Goal: Information Seeking & Learning: Learn about a topic

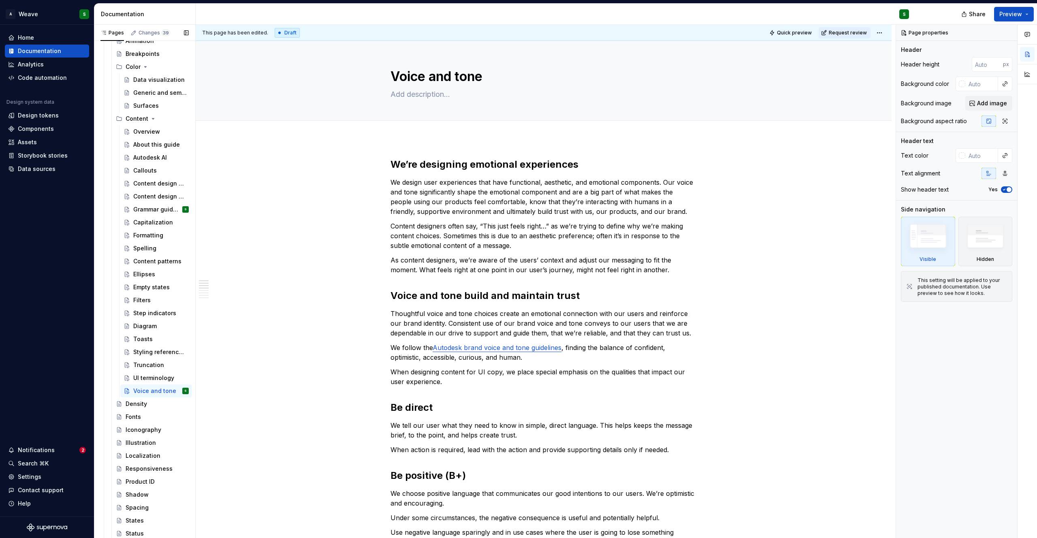
scroll to position [977, 0]
click at [139, 303] on div "Step indicators" at bounding box center [148, 306] width 31 height 8
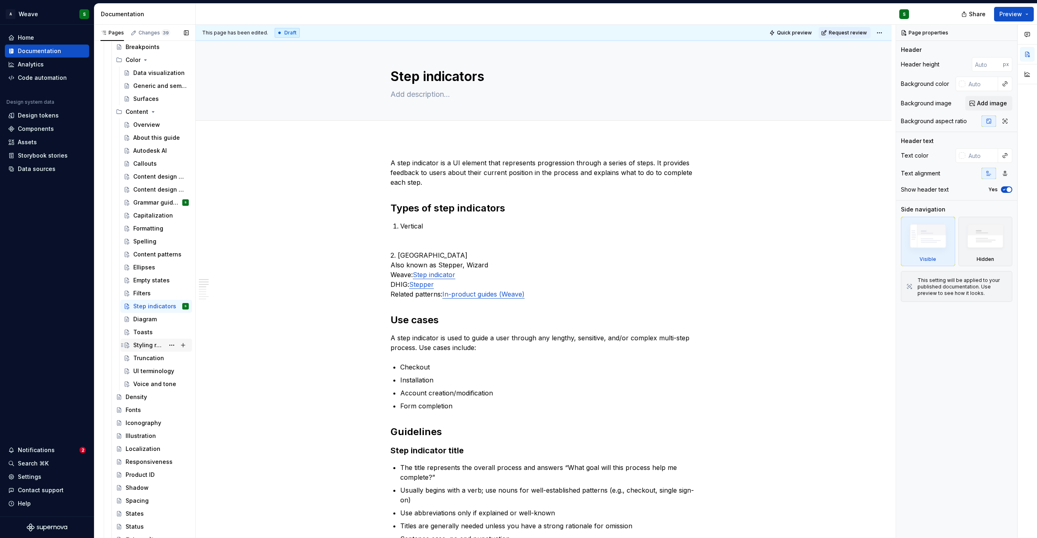
click at [141, 344] on div "Styling references to UI elements" at bounding box center [148, 345] width 31 height 8
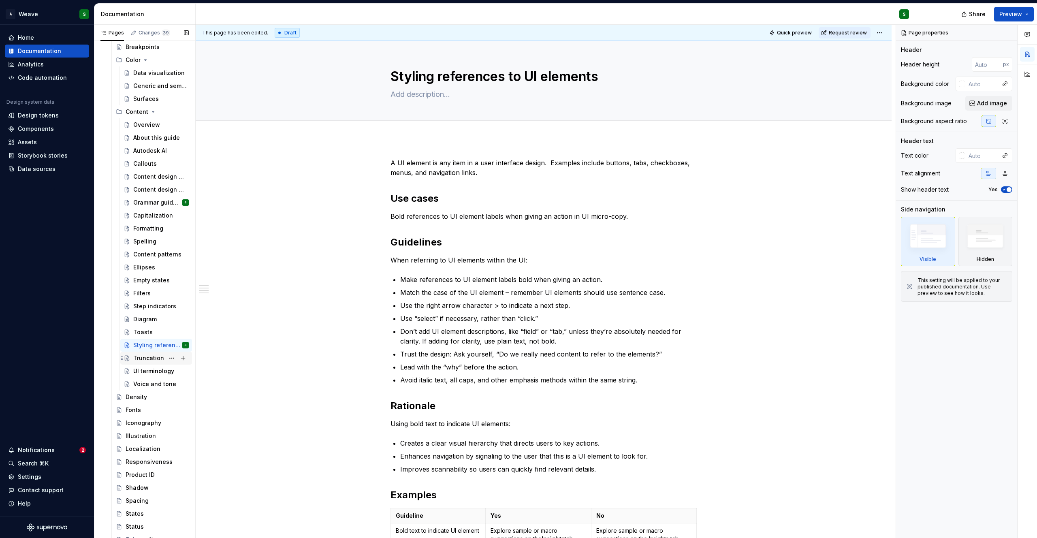
click at [140, 358] on div "Truncation" at bounding box center [148, 358] width 31 height 8
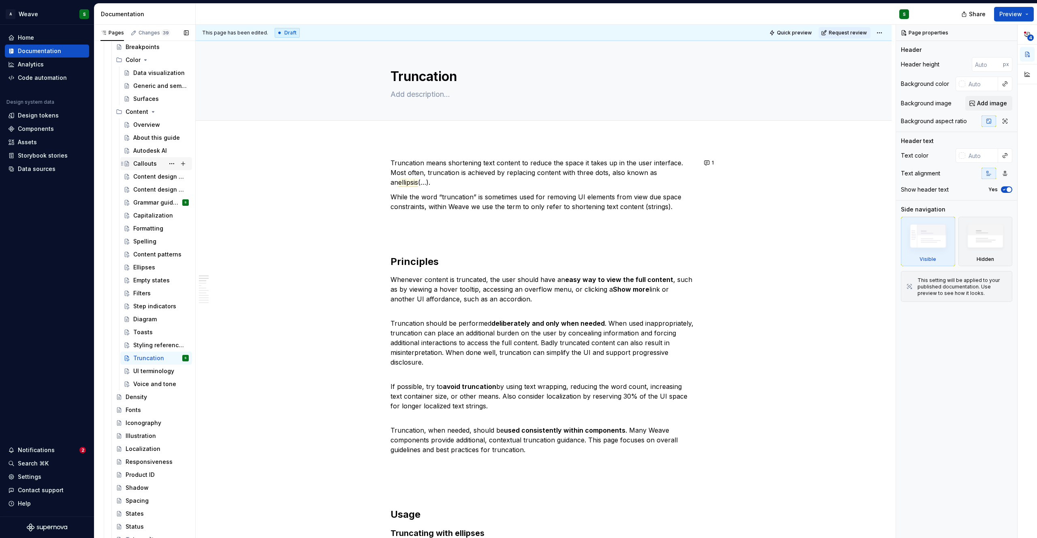
click at [143, 167] on div "Callouts" at bounding box center [144, 164] width 23 height 8
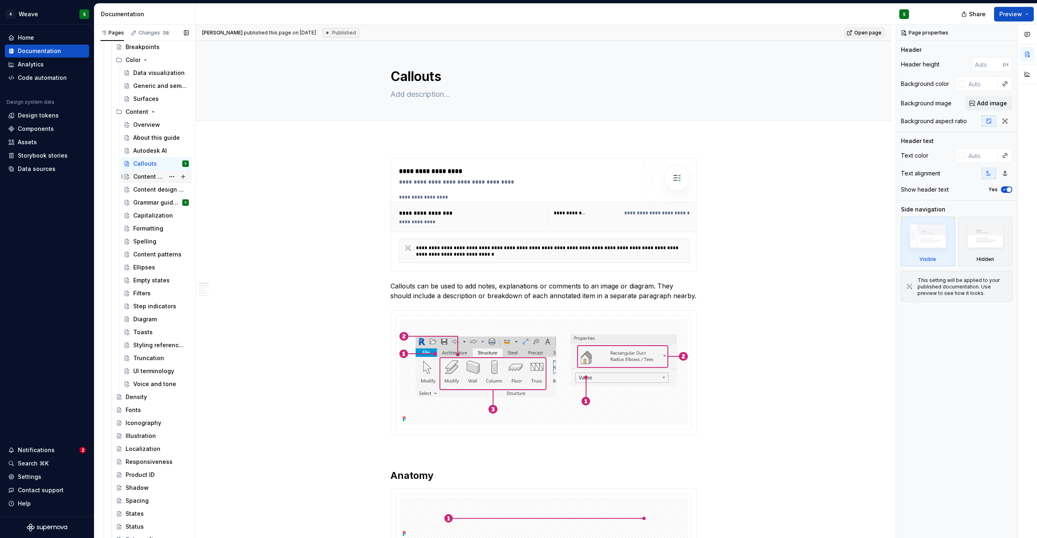
click at [143, 178] on div "Content design principles" at bounding box center [148, 177] width 31 height 8
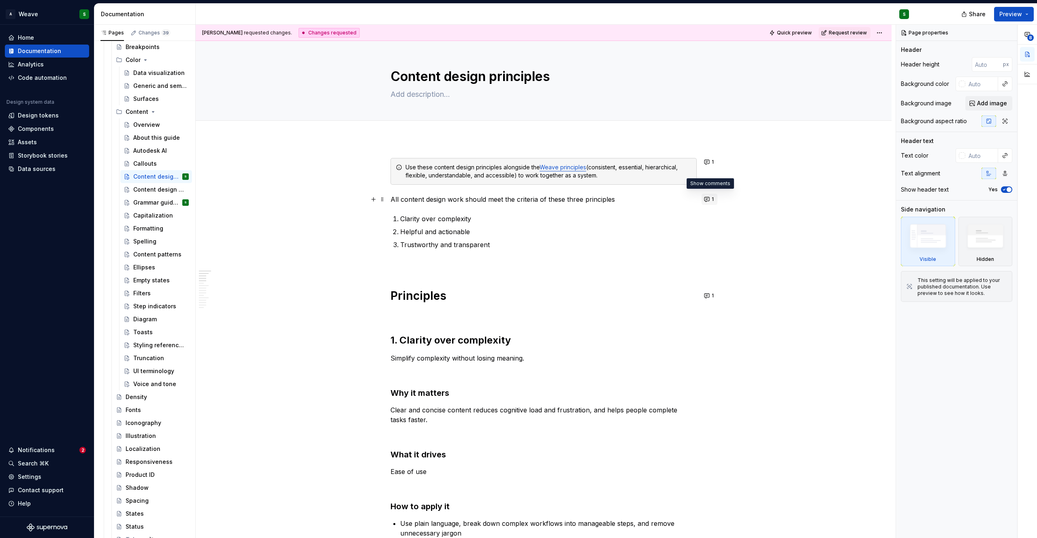
click at [708, 197] on button "1" at bounding box center [709, 199] width 16 height 11
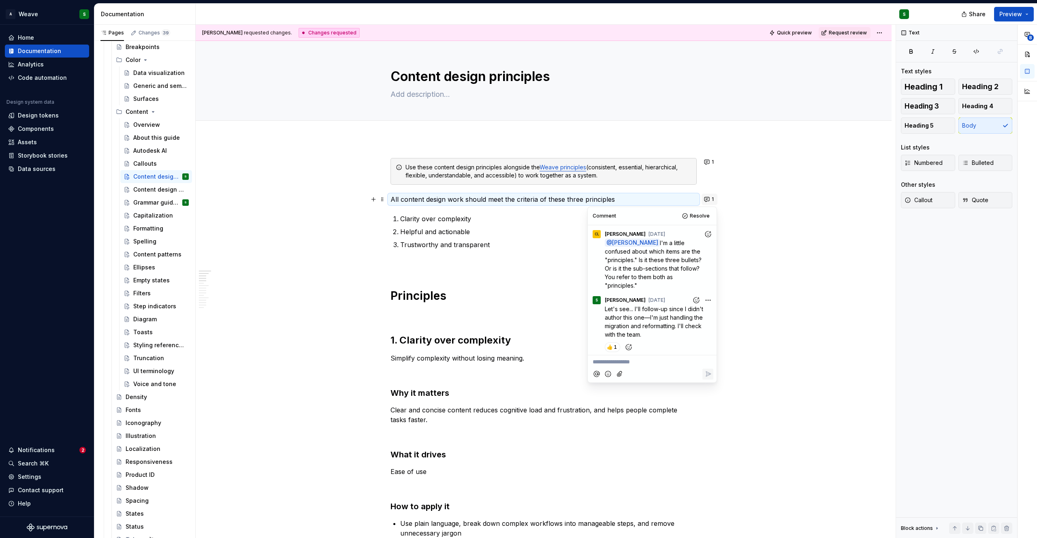
scroll to position [203, 0]
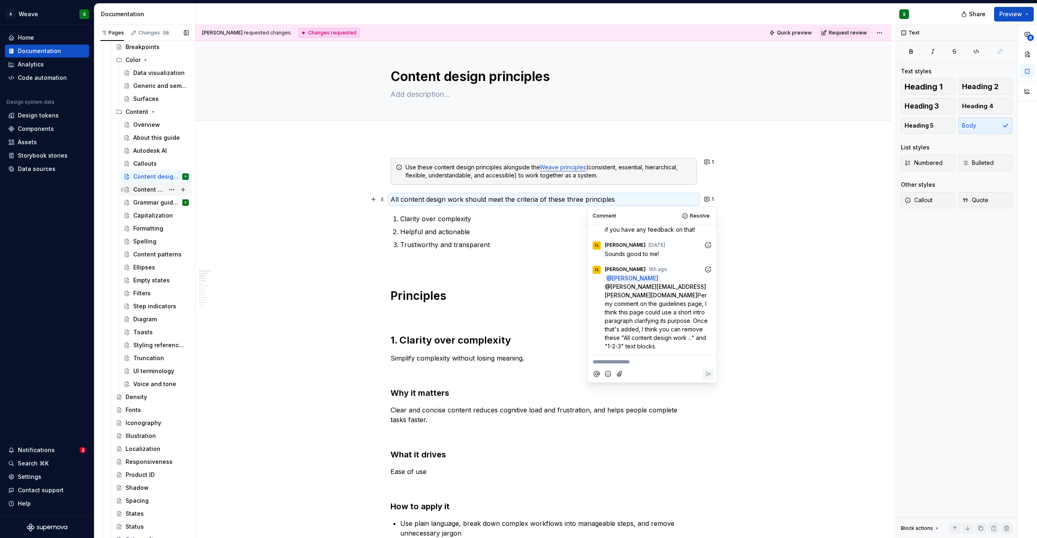
click at [138, 194] on div "Content design guidelines" at bounding box center [160, 189] width 55 height 11
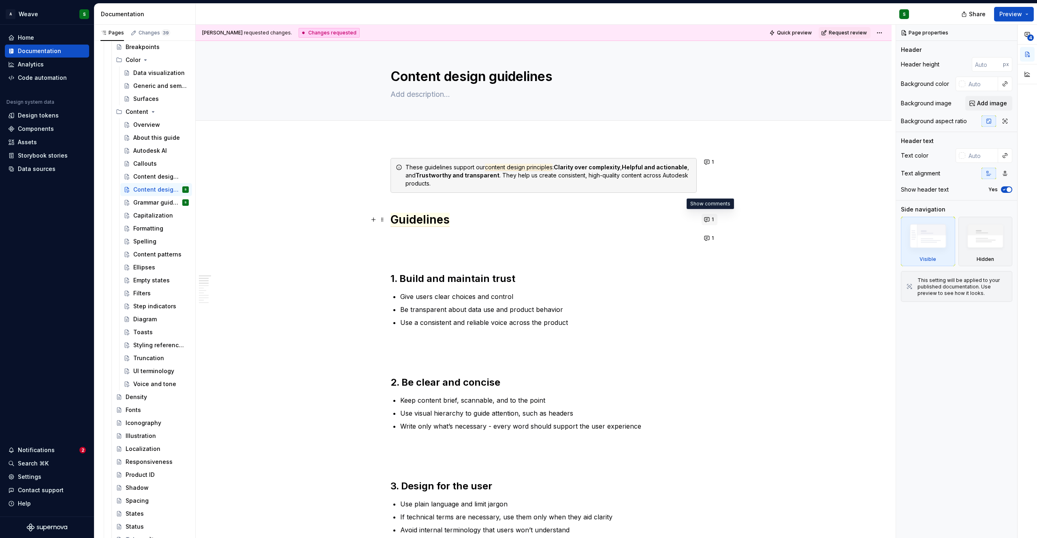
click at [709, 220] on button "1" at bounding box center [709, 219] width 16 height 11
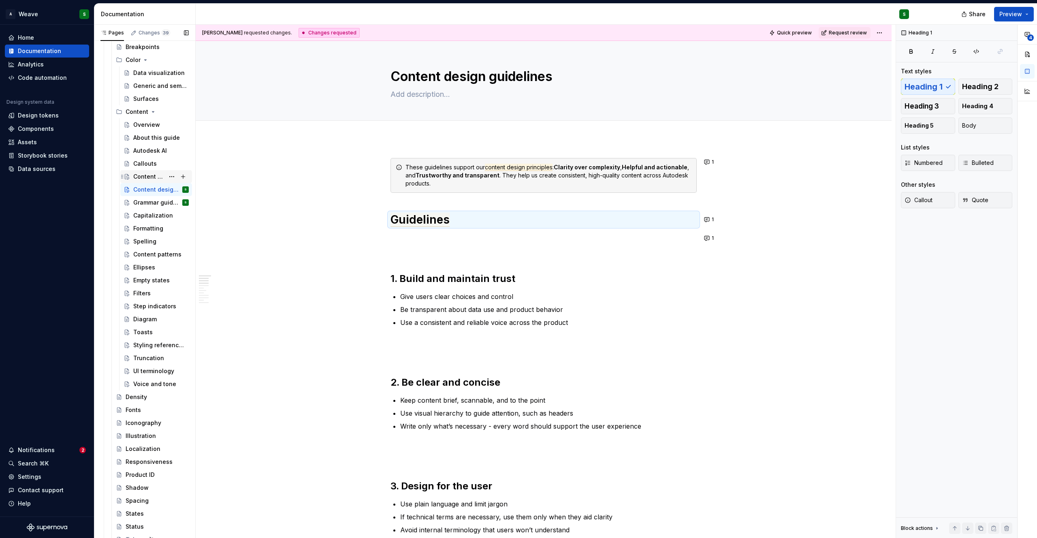
click at [143, 176] on div "Content design principles" at bounding box center [148, 177] width 31 height 8
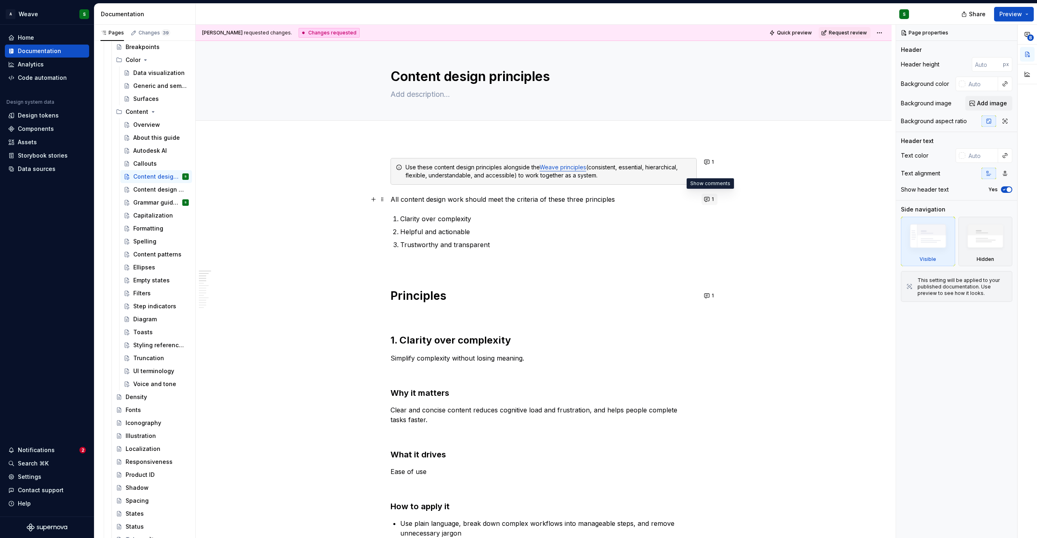
click at [707, 200] on button "1" at bounding box center [709, 199] width 16 height 11
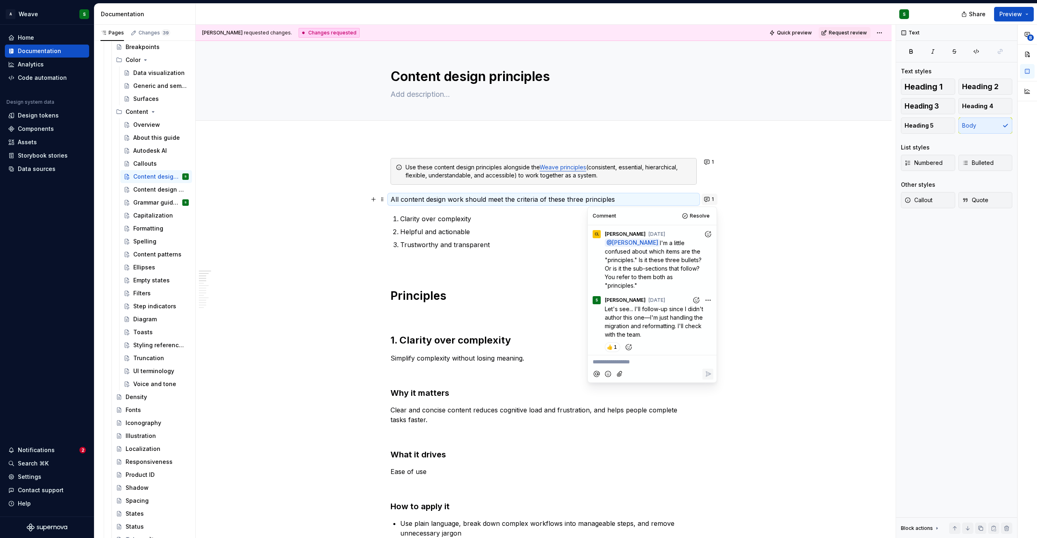
scroll to position [203, 0]
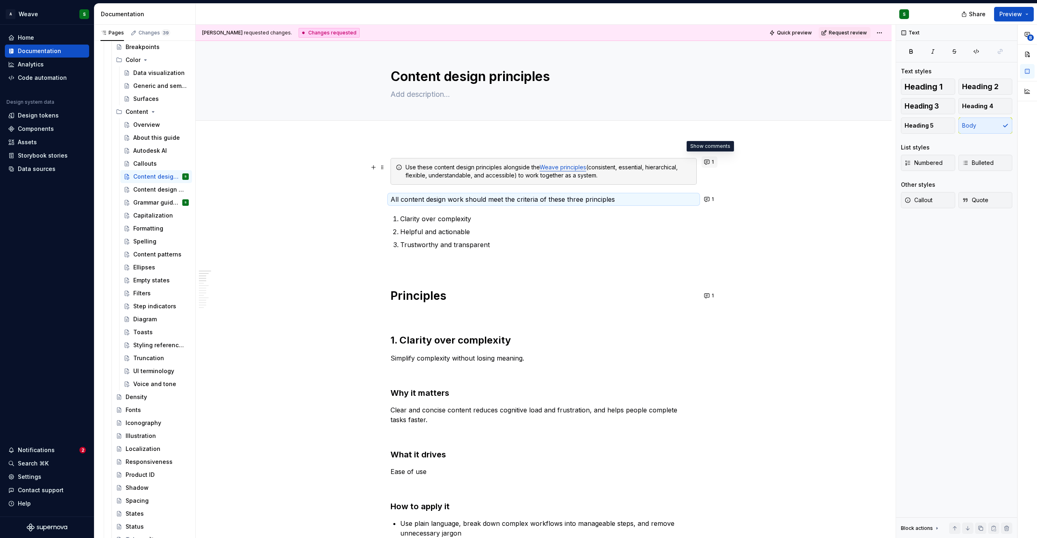
click at [711, 162] on button "1" at bounding box center [709, 161] width 16 height 11
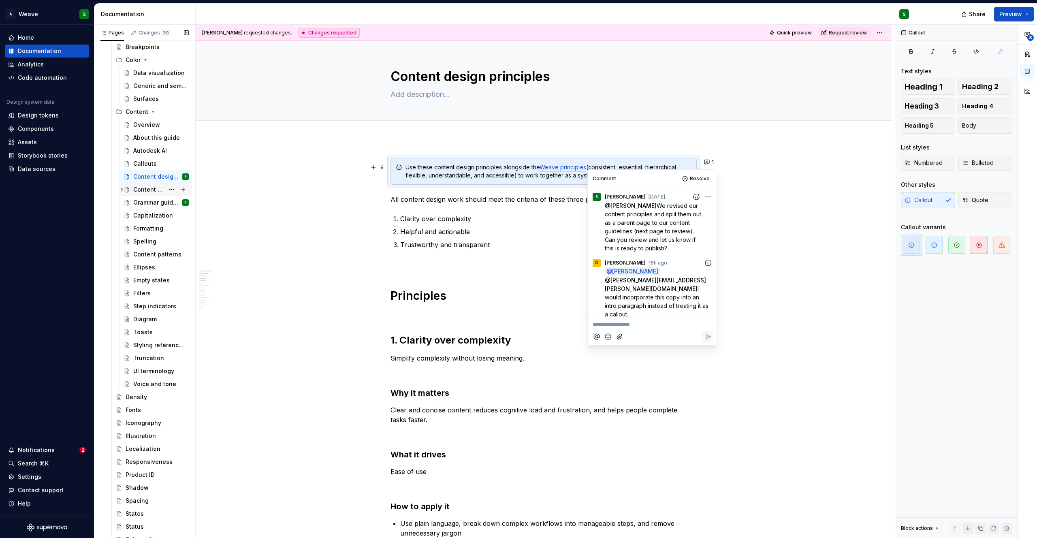
click at [143, 191] on div "Content design guidelines" at bounding box center [148, 189] width 31 height 8
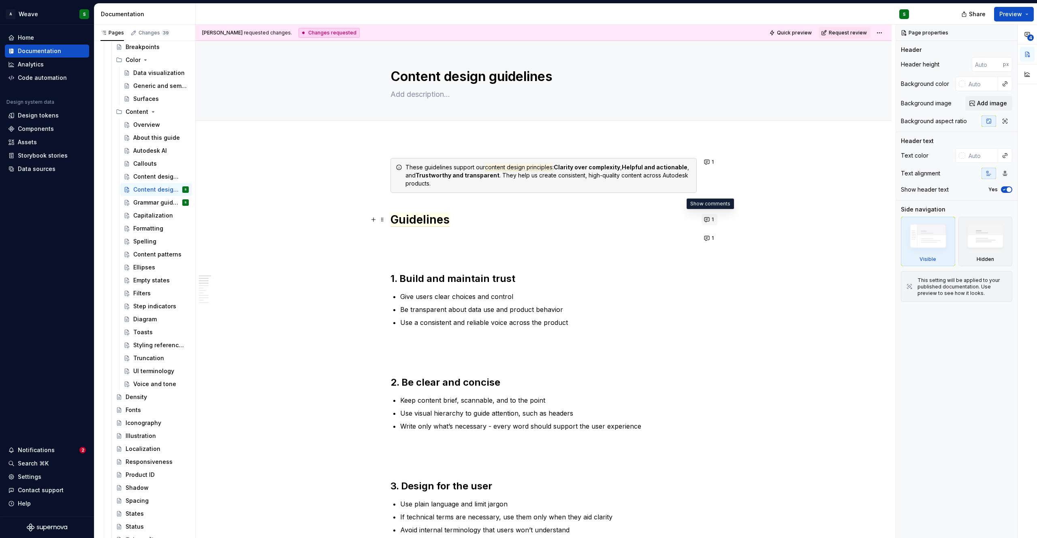
click at [707, 221] on button "1" at bounding box center [709, 219] width 16 height 11
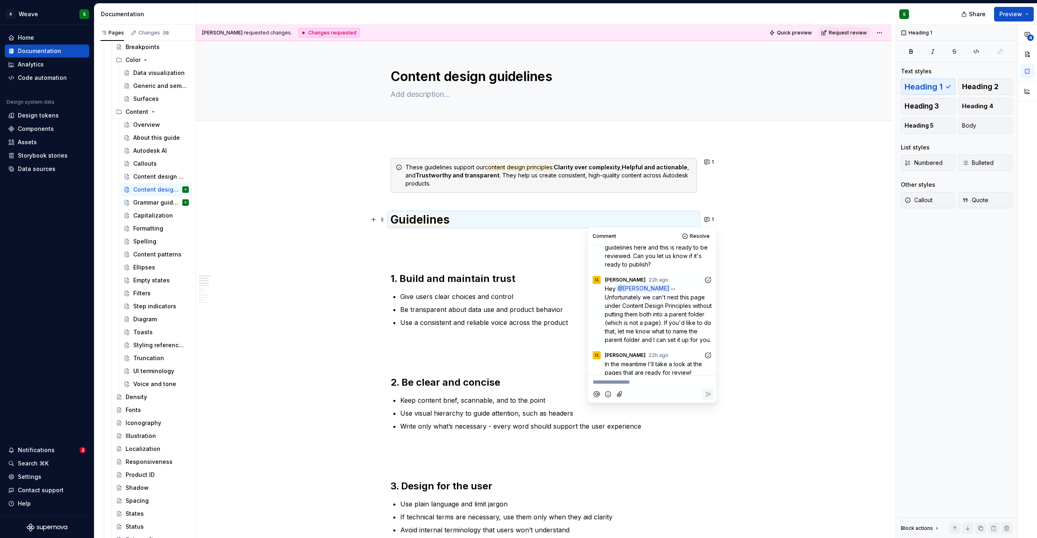
scroll to position [79, 0]
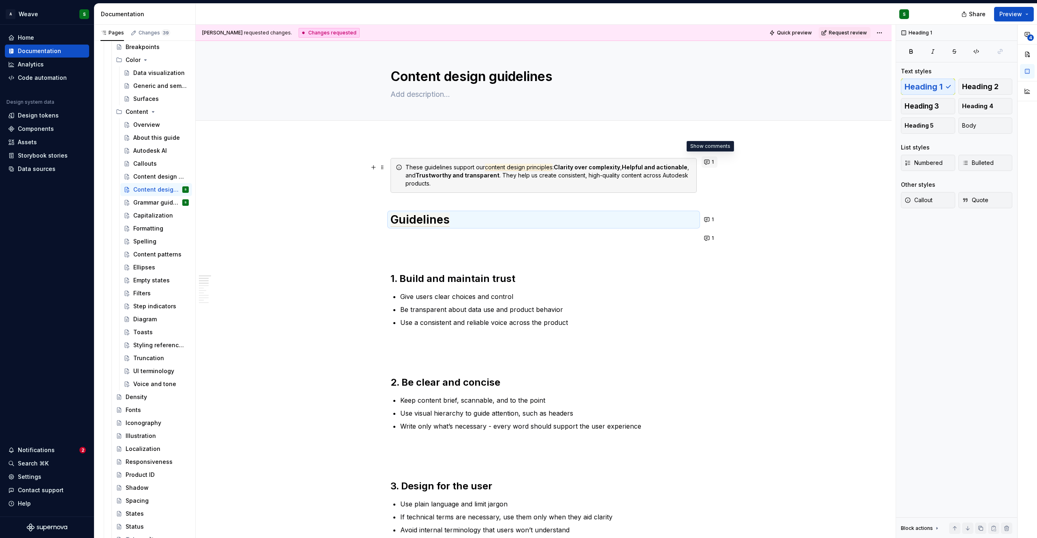
click at [704, 163] on button "1" at bounding box center [709, 161] width 16 height 11
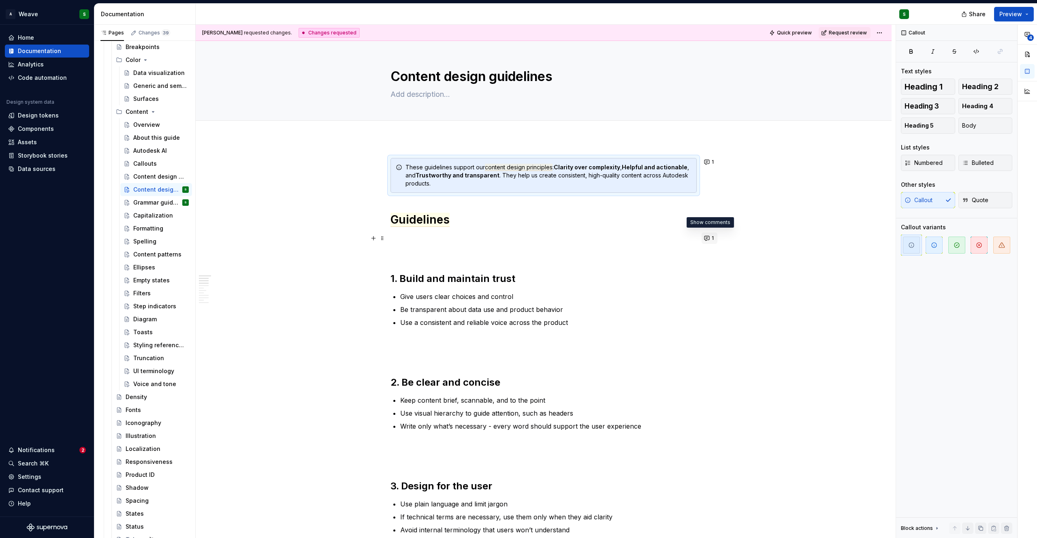
click at [707, 239] on button "1" at bounding box center [709, 237] width 16 height 11
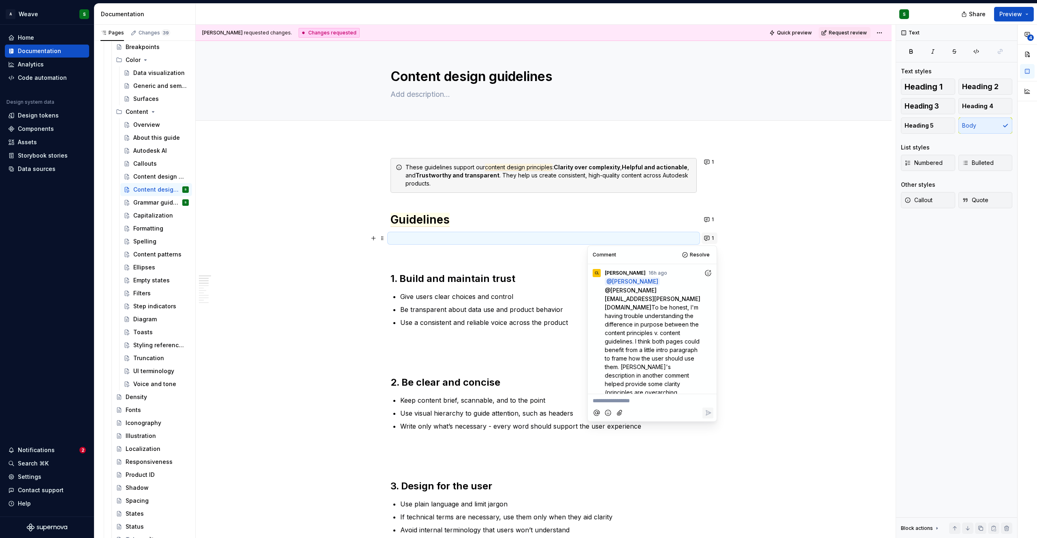
scroll to position [25, 0]
click at [149, 215] on div "Capitalization" at bounding box center [148, 215] width 31 height 8
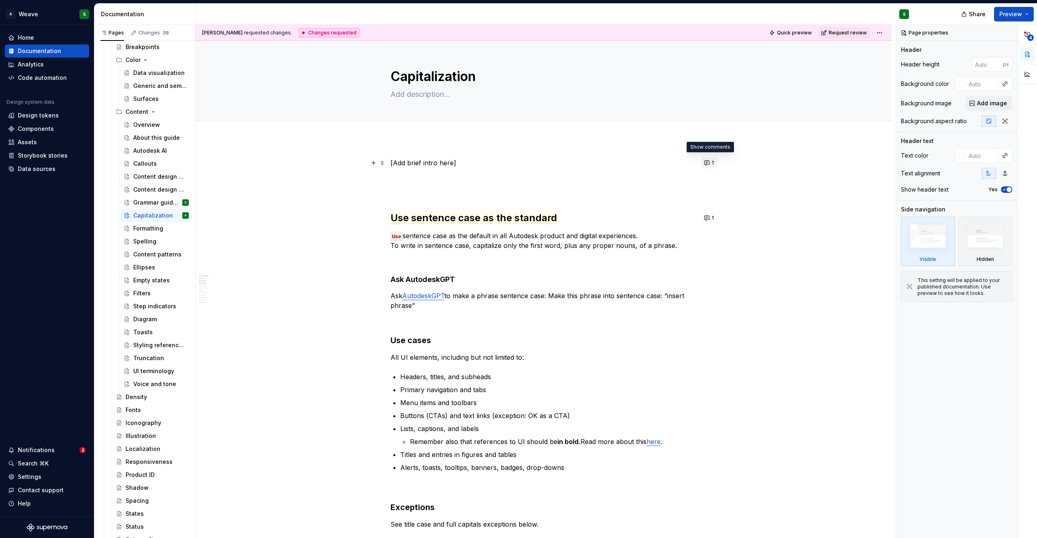
click at [713, 162] on span "1" at bounding box center [713, 163] width 2 height 6
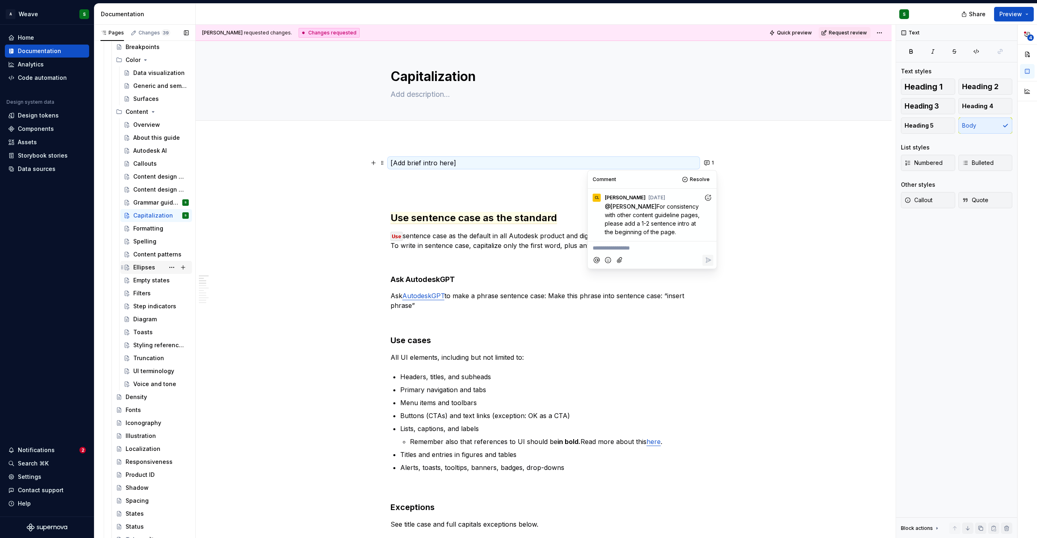
click at [139, 267] on div "Ellipses" at bounding box center [144, 267] width 22 height 8
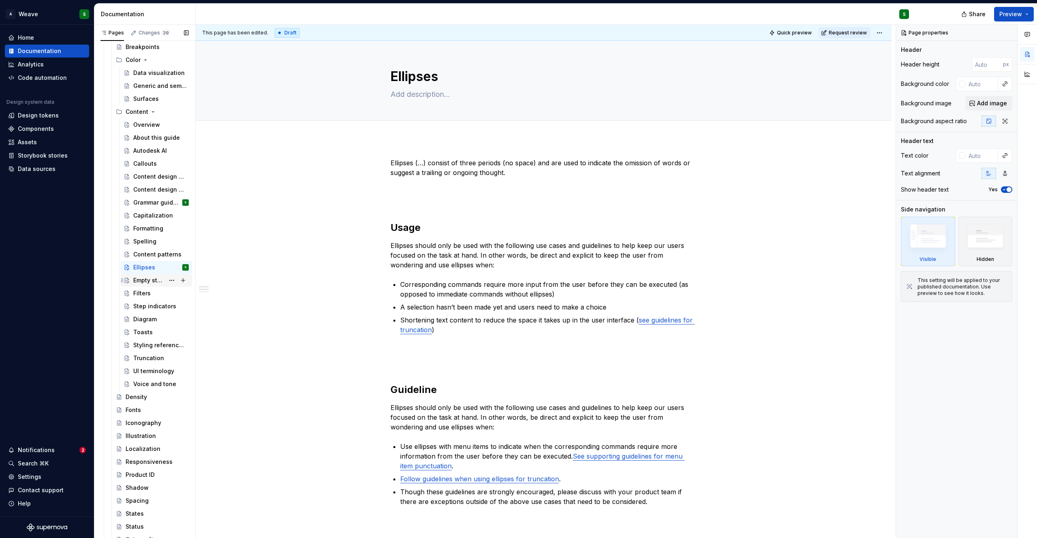
click at [141, 280] on div "Empty states" at bounding box center [148, 280] width 31 height 8
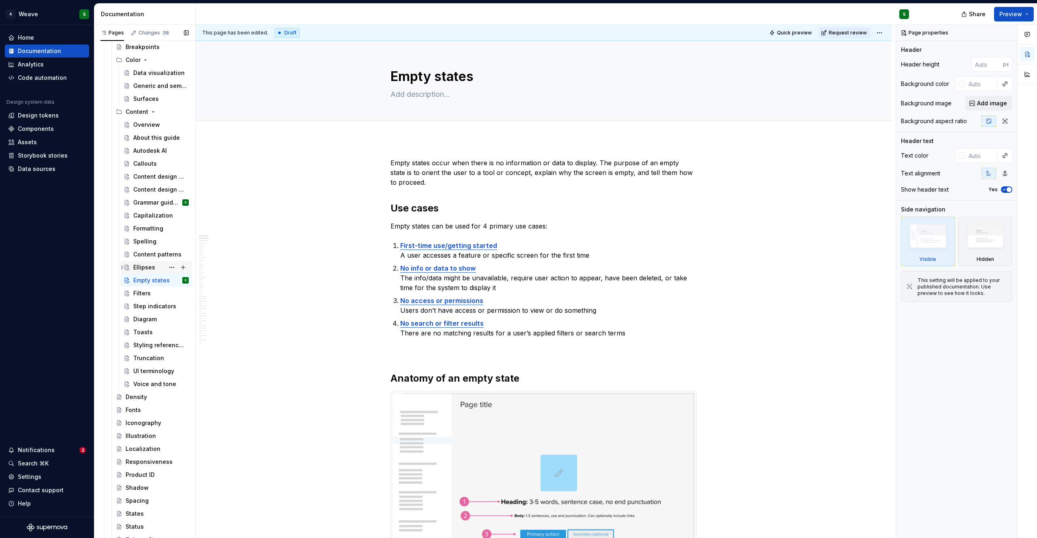
click at [141, 265] on div "Ellipses" at bounding box center [144, 267] width 22 height 8
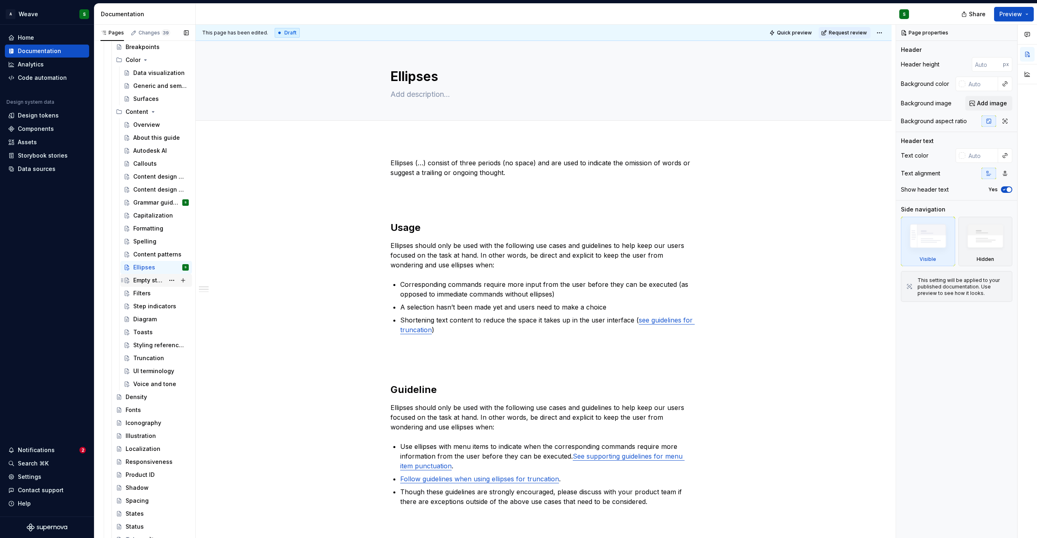
click at [139, 277] on div "Empty states" at bounding box center [148, 280] width 31 height 8
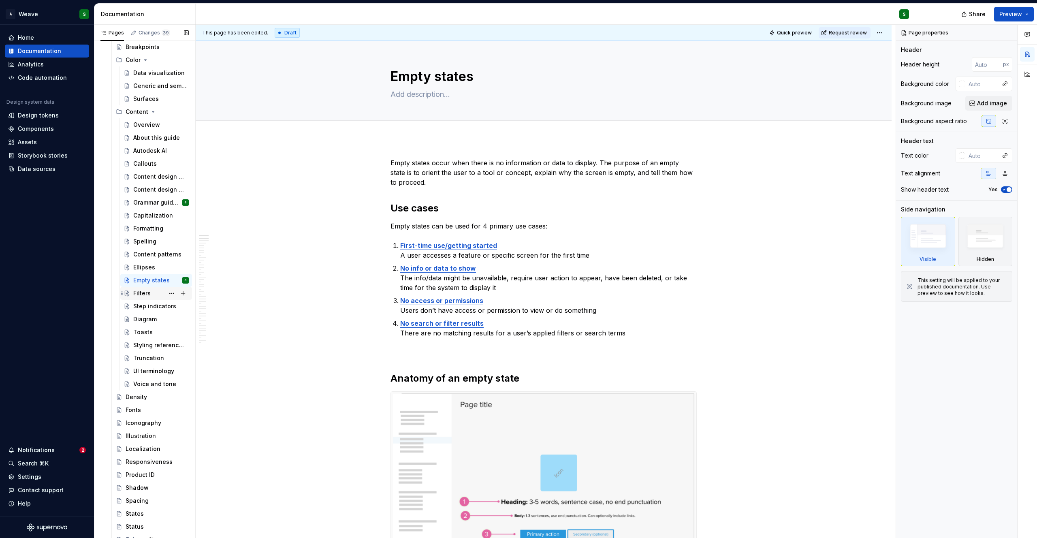
click at [136, 290] on div "Filters" at bounding box center [141, 293] width 17 height 8
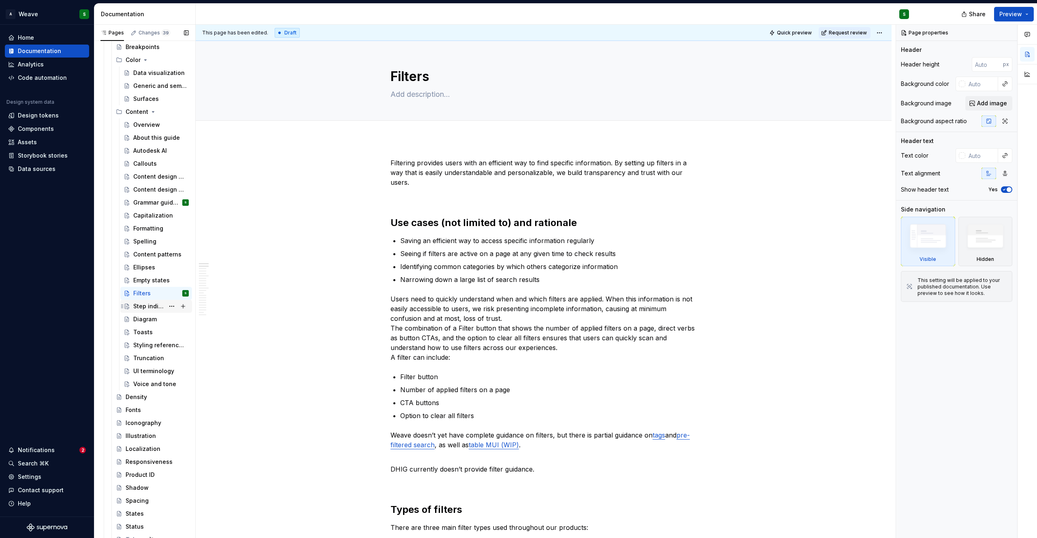
click at [146, 304] on div "Step indicators" at bounding box center [148, 306] width 31 height 8
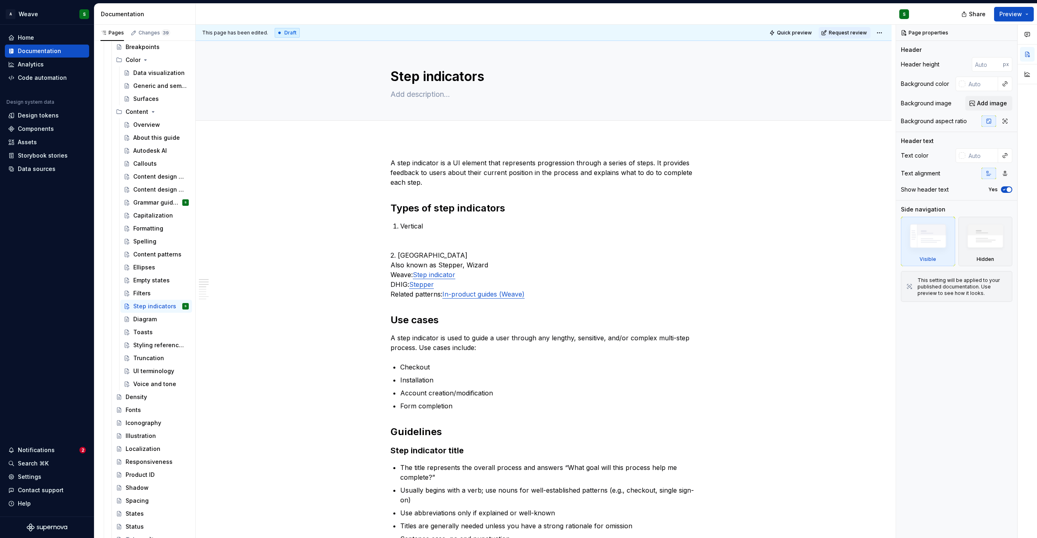
type textarea "*"
